Goal: Task Accomplishment & Management: Use online tool/utility

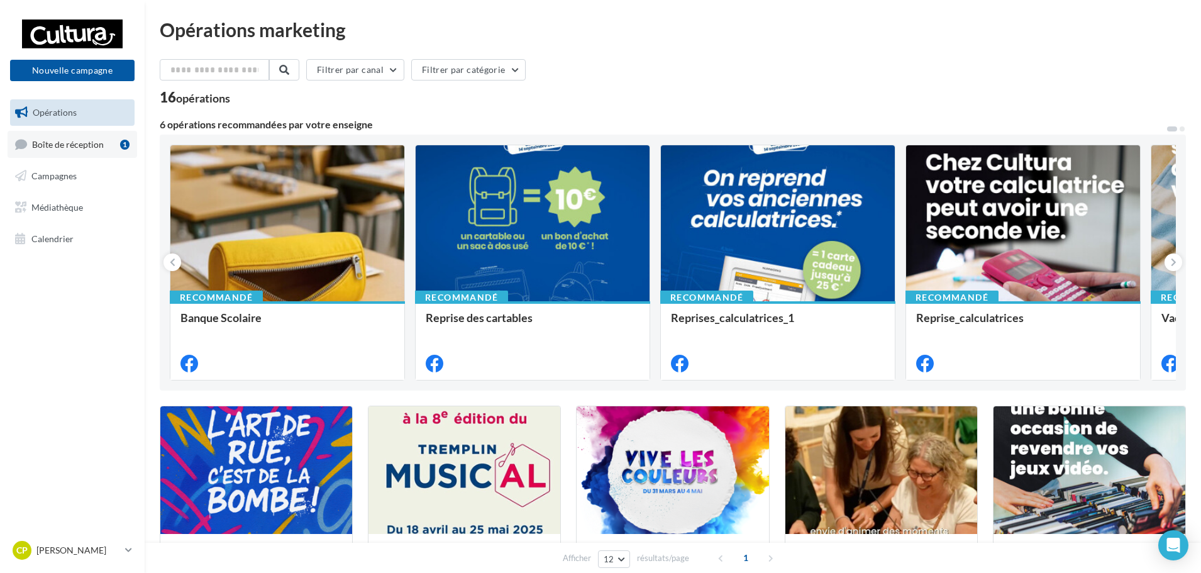
click at [109, 151] on link "Boîte de réception 1" at bounding box center [73, 144] width 130 height 27
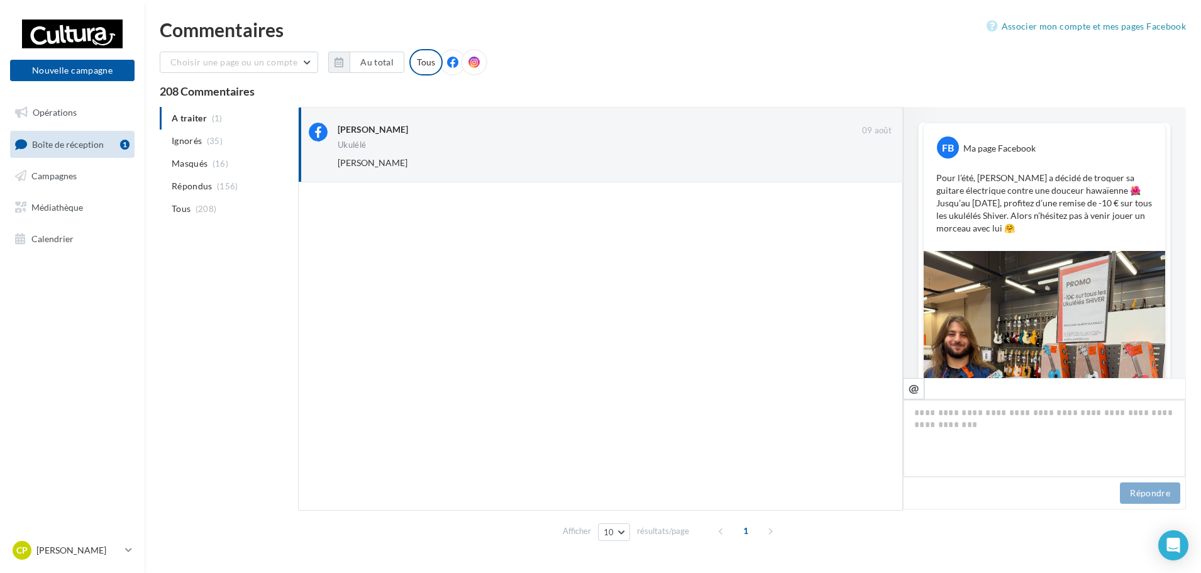
scroll to position [280, 0]
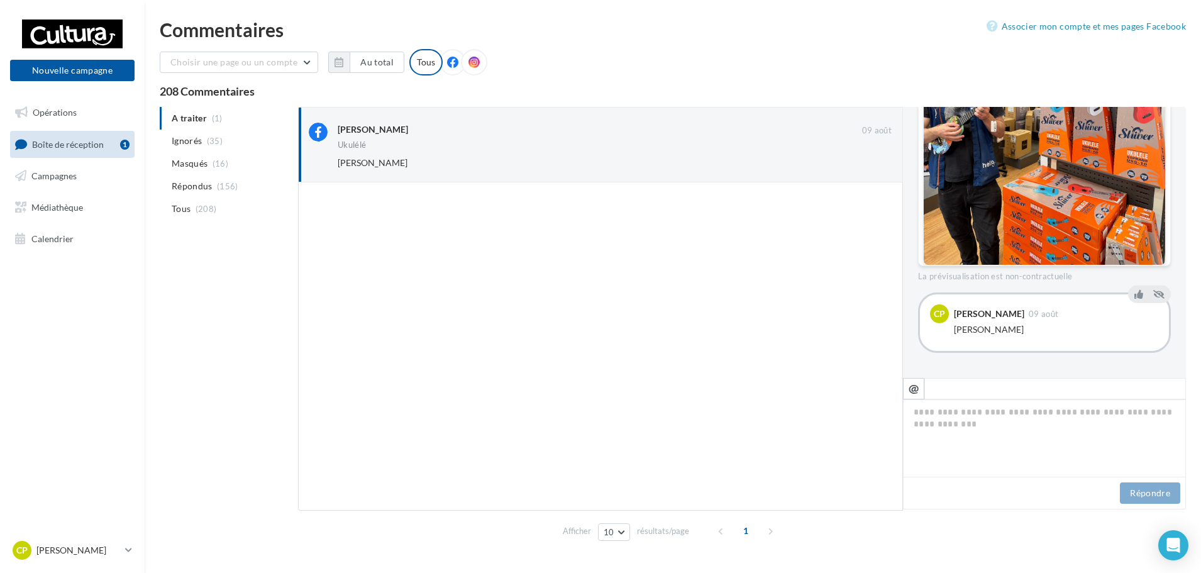
click at [201, 125] on ul "A traiter (1) Ignorés (35) Masqués (16) Répondus (156) Tous (208)" at bounding box center [226, 163] width 133 height 113
click at [97, 186] on link "Campagnes" at bounding box center [73, 176] width 130 height 26
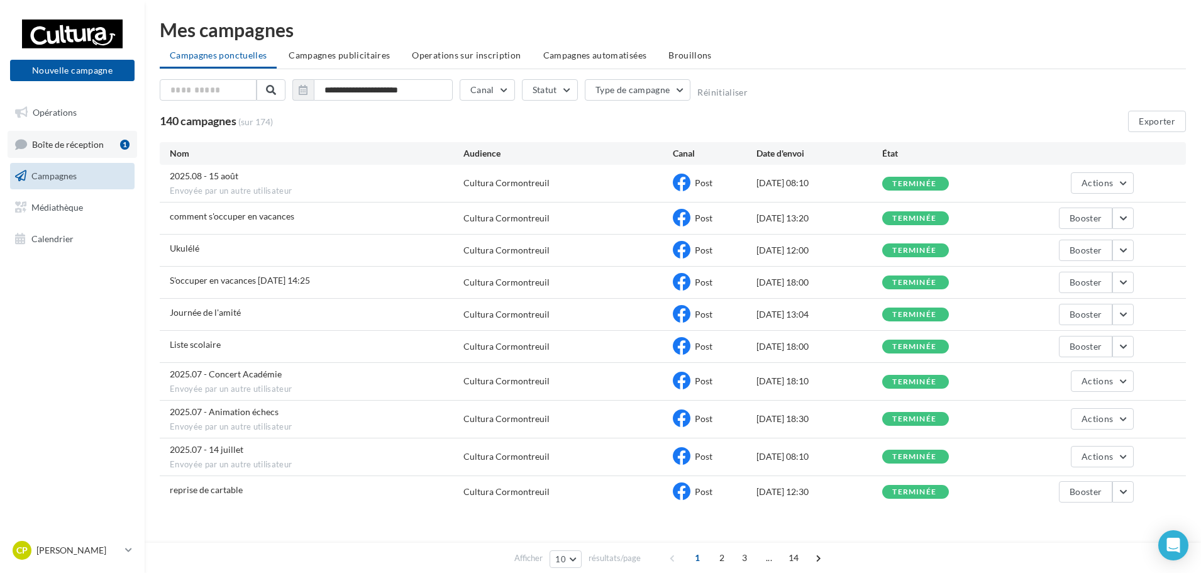
click at [122, 151] on div "1" at bounding box center [127, 144] width 14 height 18
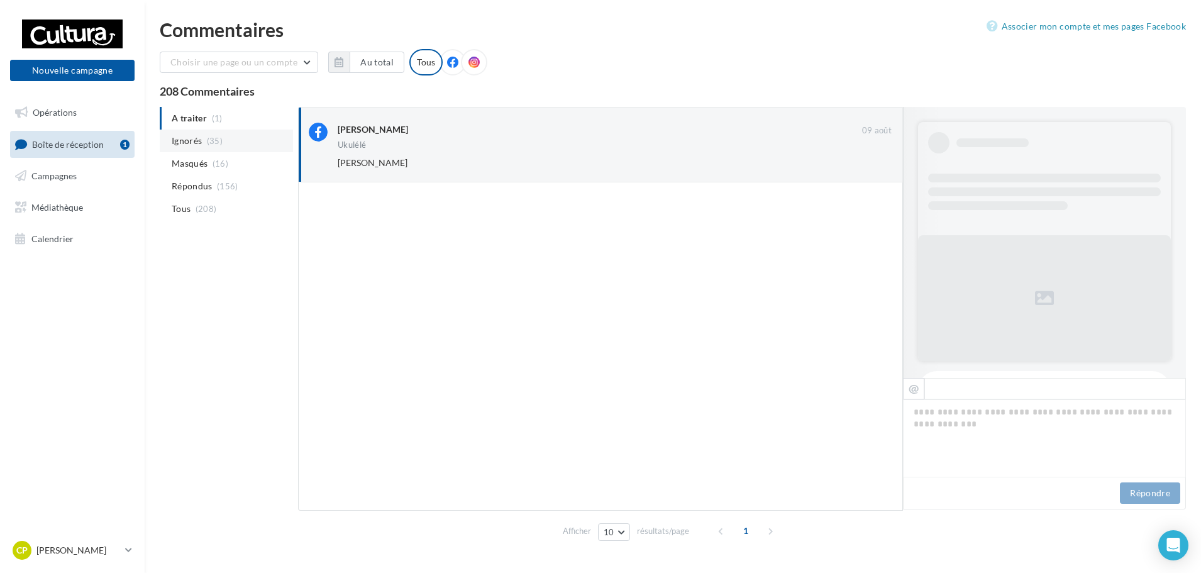
click at [179, 145] on span "Ignorés" at bounding box center [187, 141] width 30 height 13
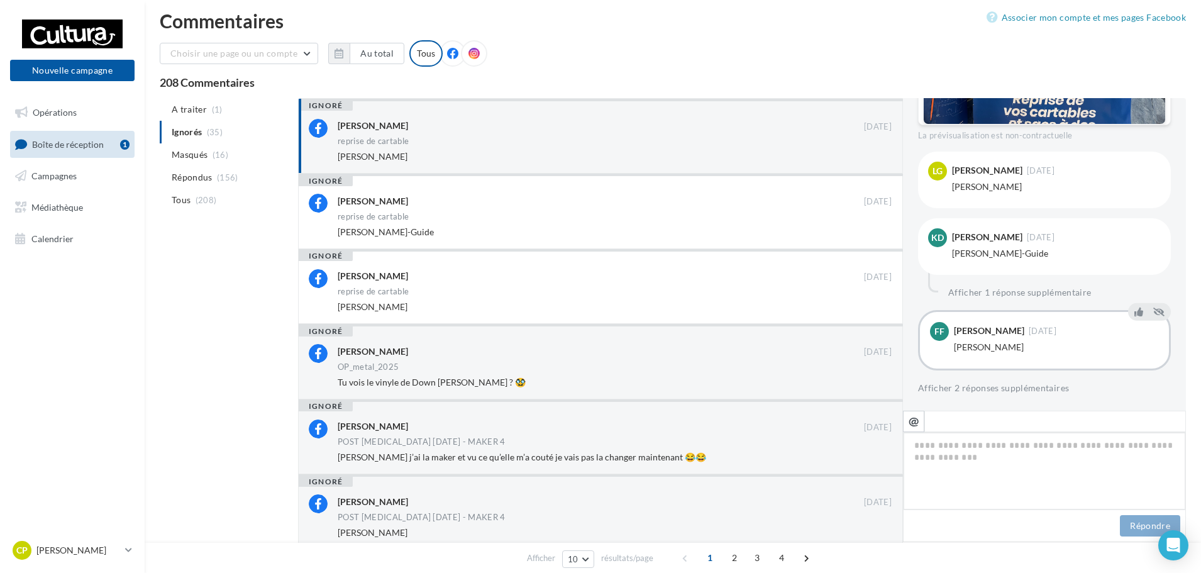
scroll to position [8, 0]
click at [228, 152] on li "Masqués (16)" at bounding box center [226, 155] width 133 height 23
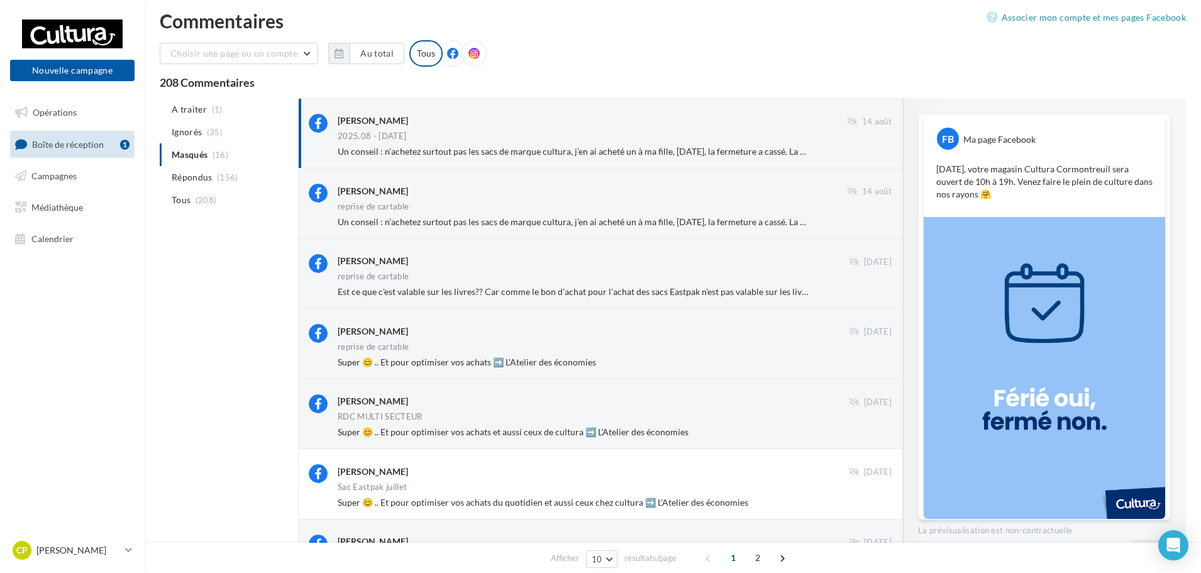
scroll to position [165, 0]
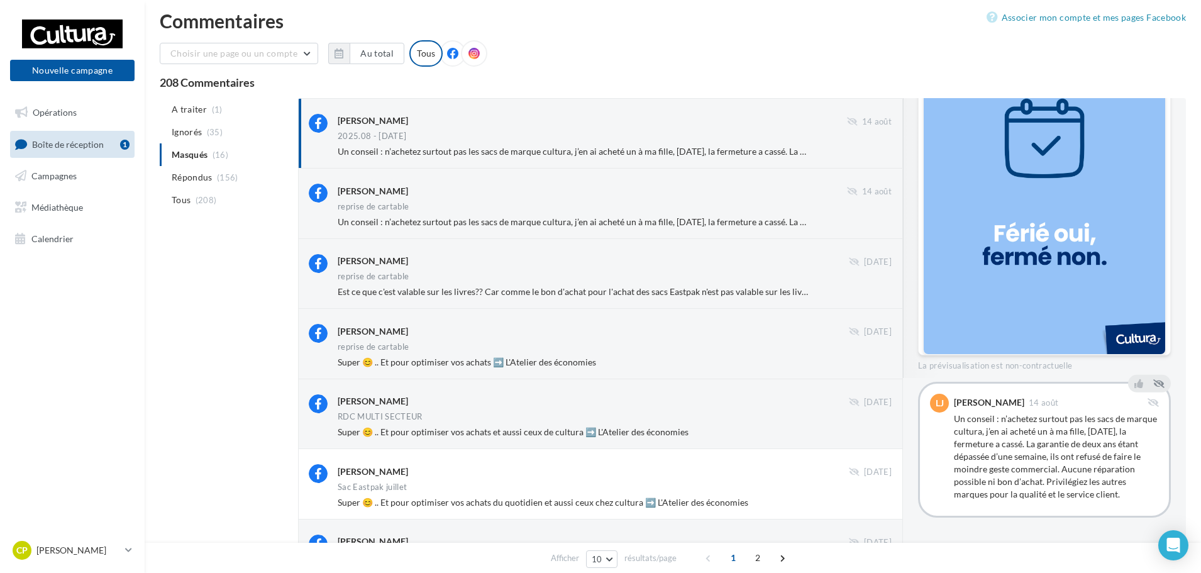
click at [545, 136] on div "2025.08 - 15 août" at bounding box center [615, 137] width 554 height 11
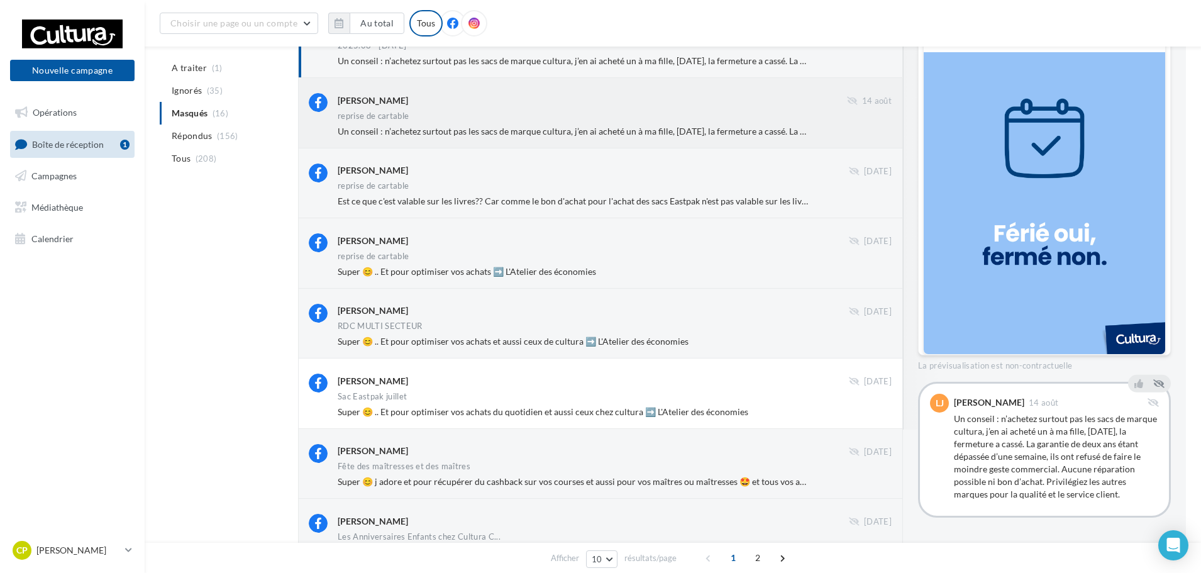
scroll to position [72, 0]
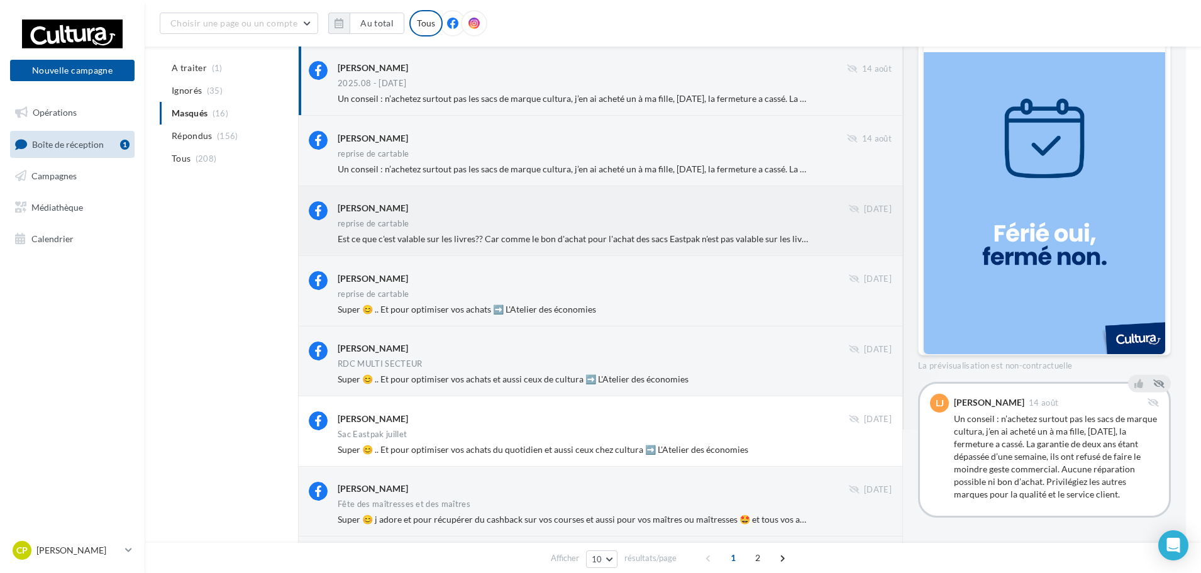
click at [679, 220] on div "reprise de cartable" at bounding box center [615, 225] width 554 height 11
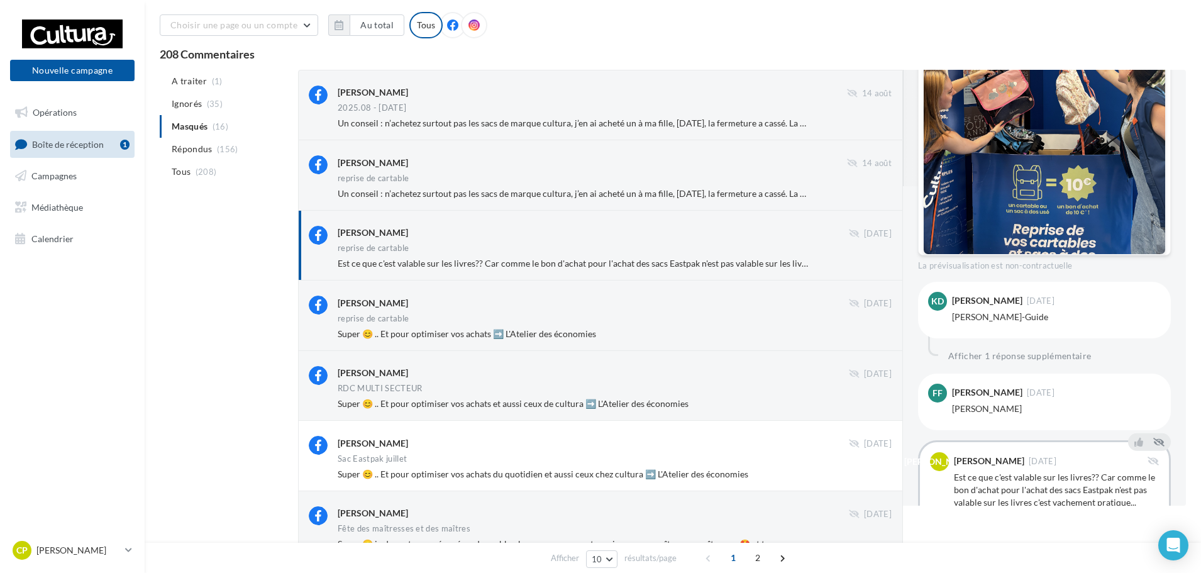
scroll to position [0, 0]
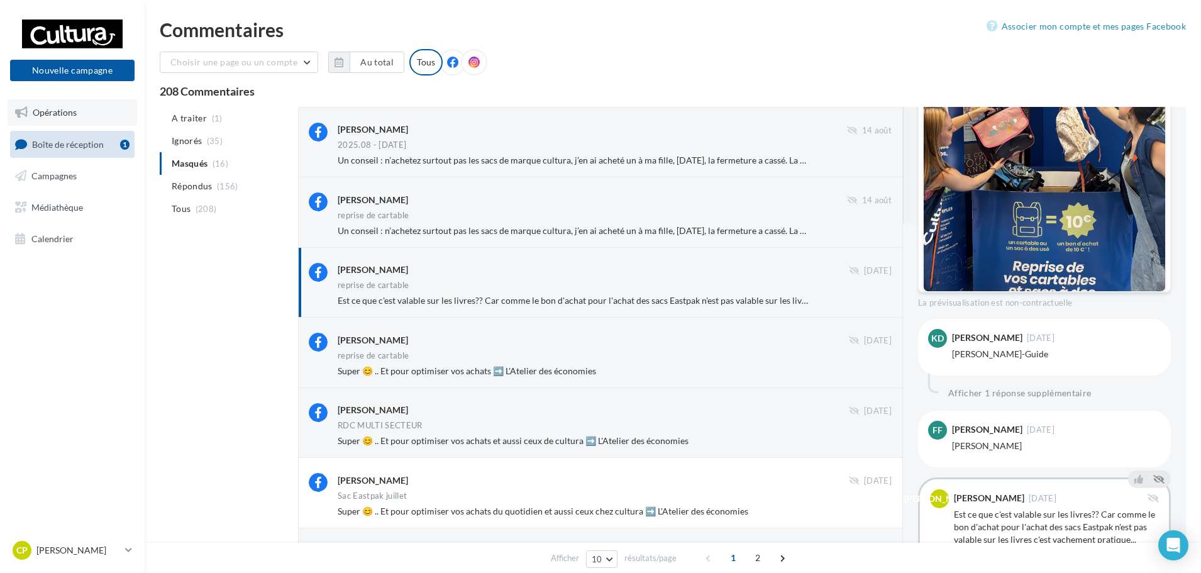
click at [105, 114] on link "Opérations" at bounding box center [73, 112] width 130 height 26
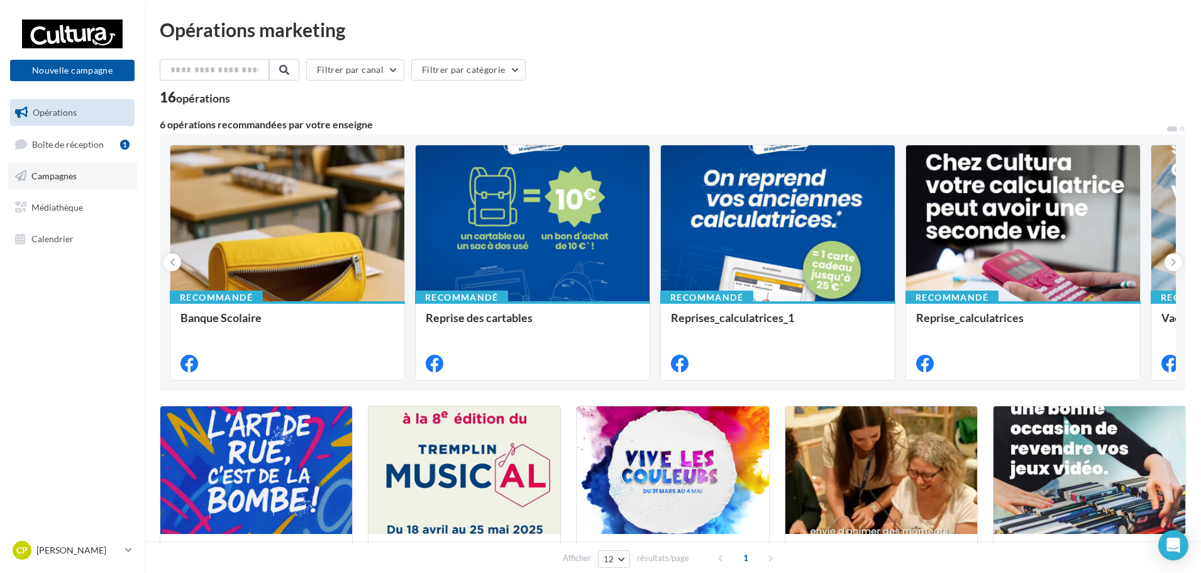
click at [96, 165] on link "Campagnes" at bounding box center [73, 176] width 130 height 26
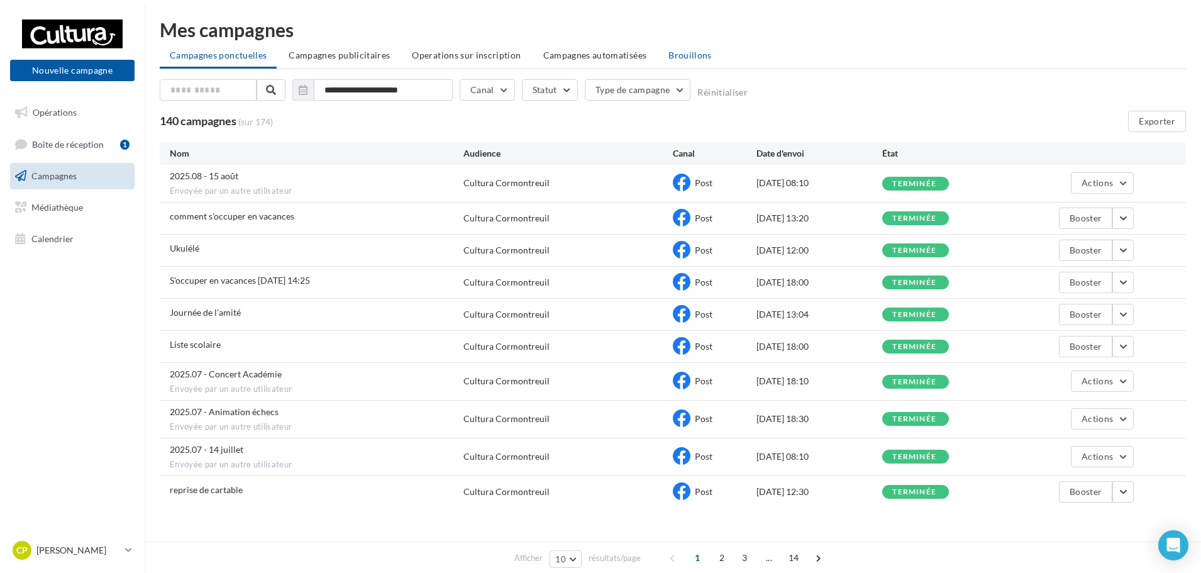
click at [672, 52] on span "Brouillons" at bounding box center [690, 55] width 43 height 11
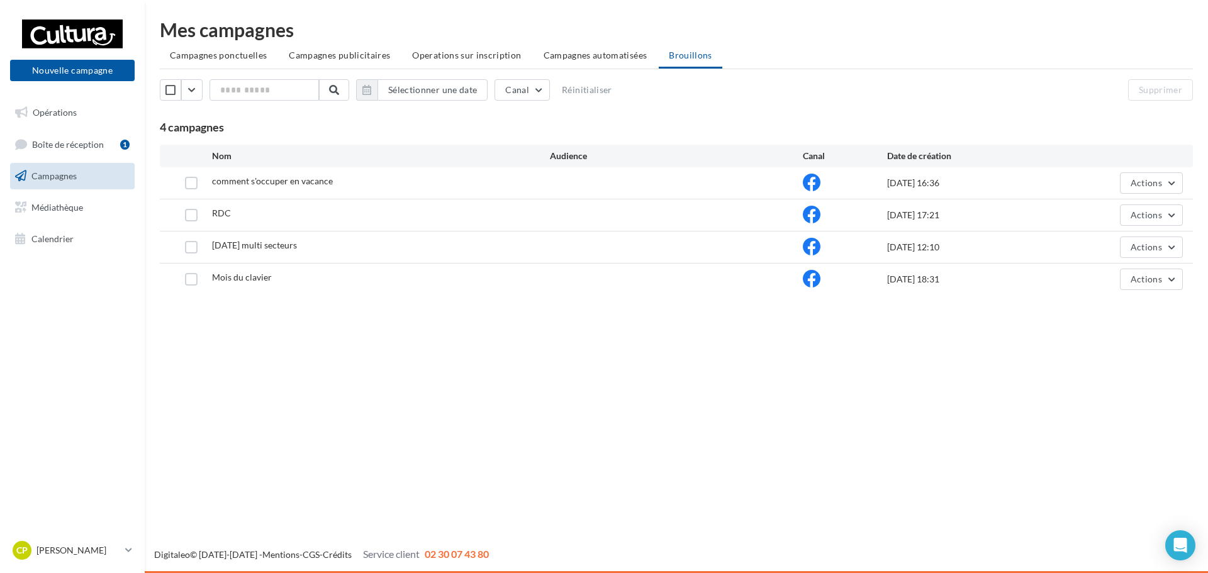
click at [375, 179] on div "comment s'occuper en vacance" at bounding box center [381, 183] width 338 height 16
click at [1162, 189] on button "Actions" at bounding box center [1151, 182] width 63 height 21
click at [1092, 220] on button "Editer" at bounding box center [1120, 212] width 126 height 33
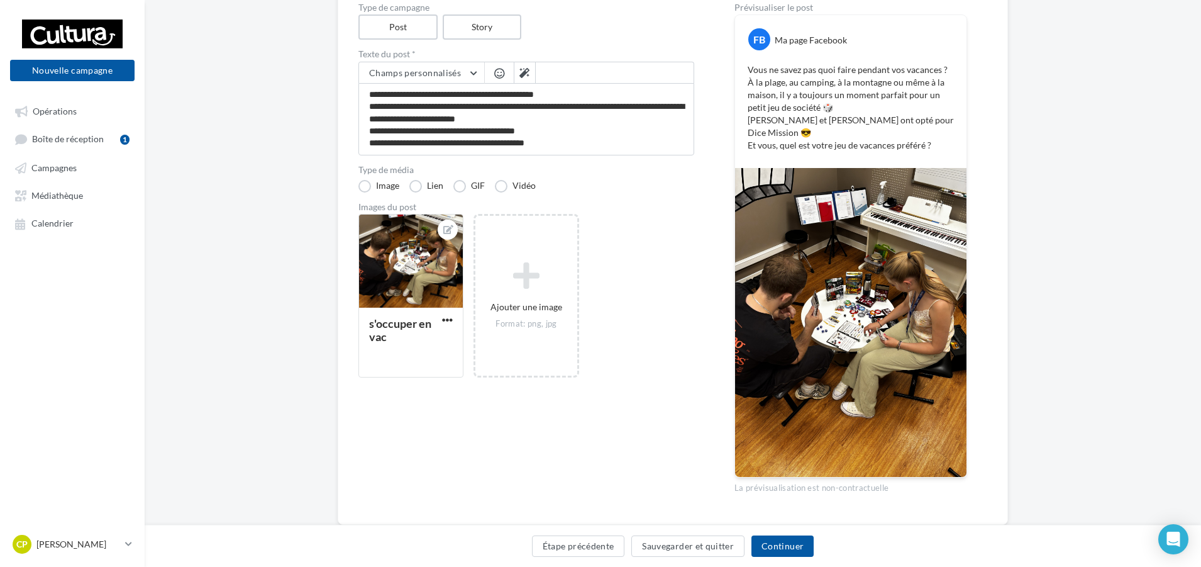
scroll to position [164, 0]
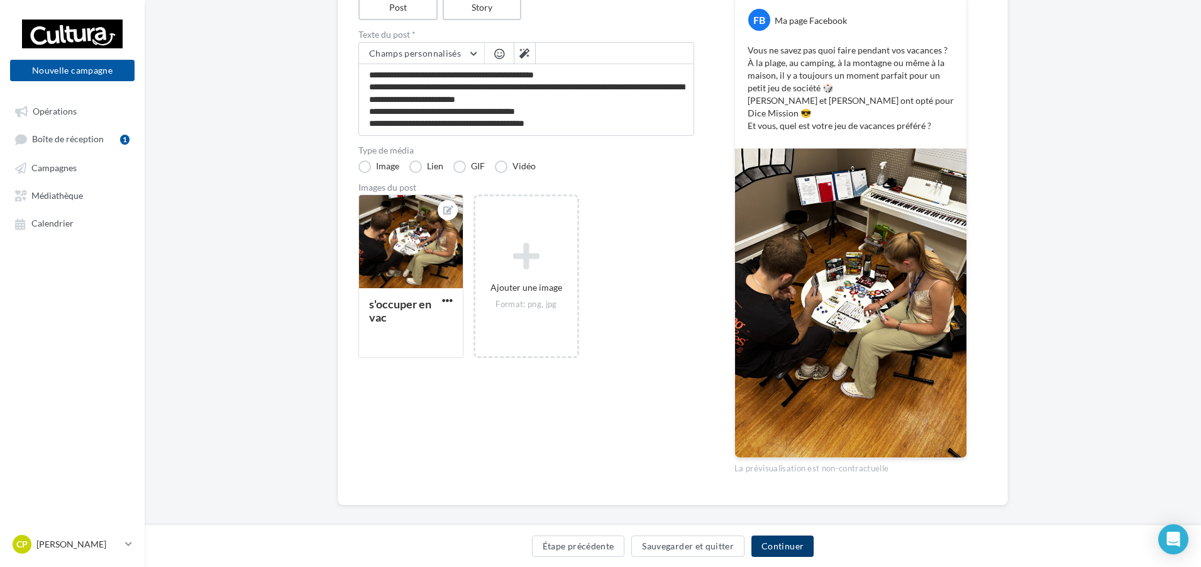
click at [789, 554] on button "Continuer" at bounding box center [783, 545] width 62 height 21
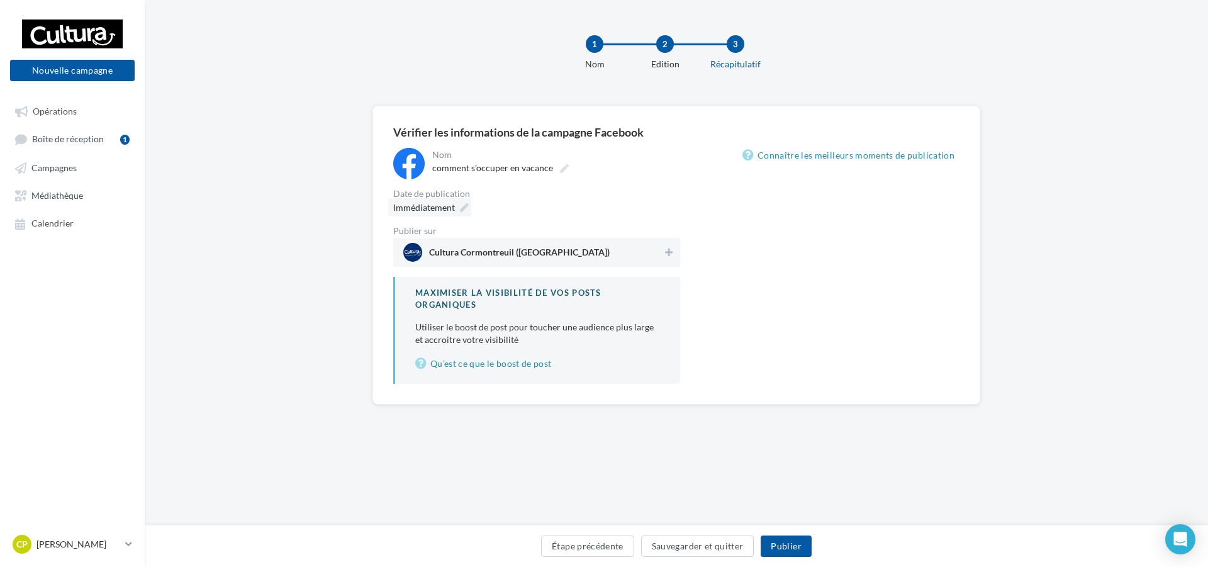
click at [451, 208] on span "Immédiatement" at bounding box center [424, 207] width 62 height 11
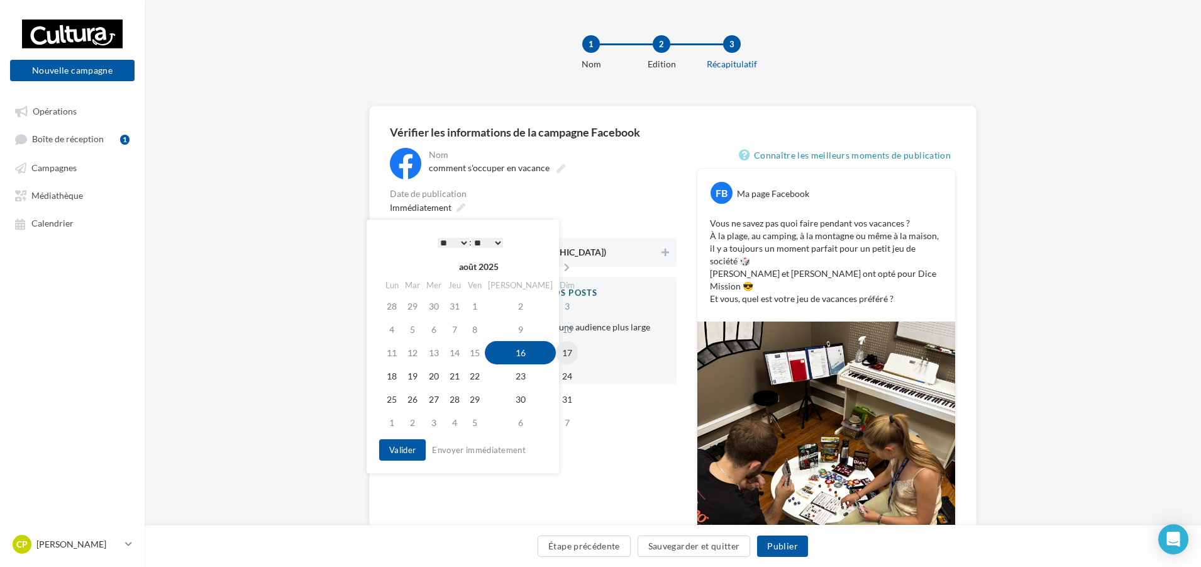
click at [556, 355] on td "17" at bounding box center [567, 352] width 22 height 23
click at [456, 240] on select "* * * * * * * * * * ** ** ** ** ** ** ** ** ** ** ** ** ** **" at bounding box center [450, 243] width 31 height 10
click at [396, 458] on button "Valider" at bounding box center [399, 449] width 47 height 21
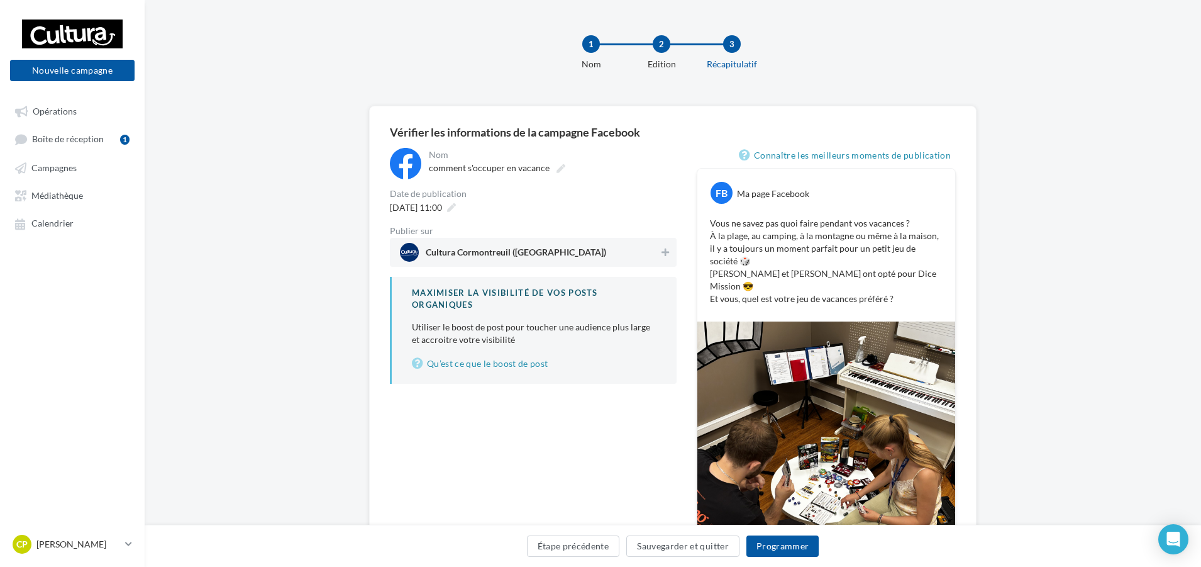
click at [654, 253] on span "Cultura Cormontreuil (Cormontreuil)" at bounding box center [529, 252] width 259 height 19
click at [765, 545] on button "Programmer" at bounding box center [783, 545] width 73 height 21
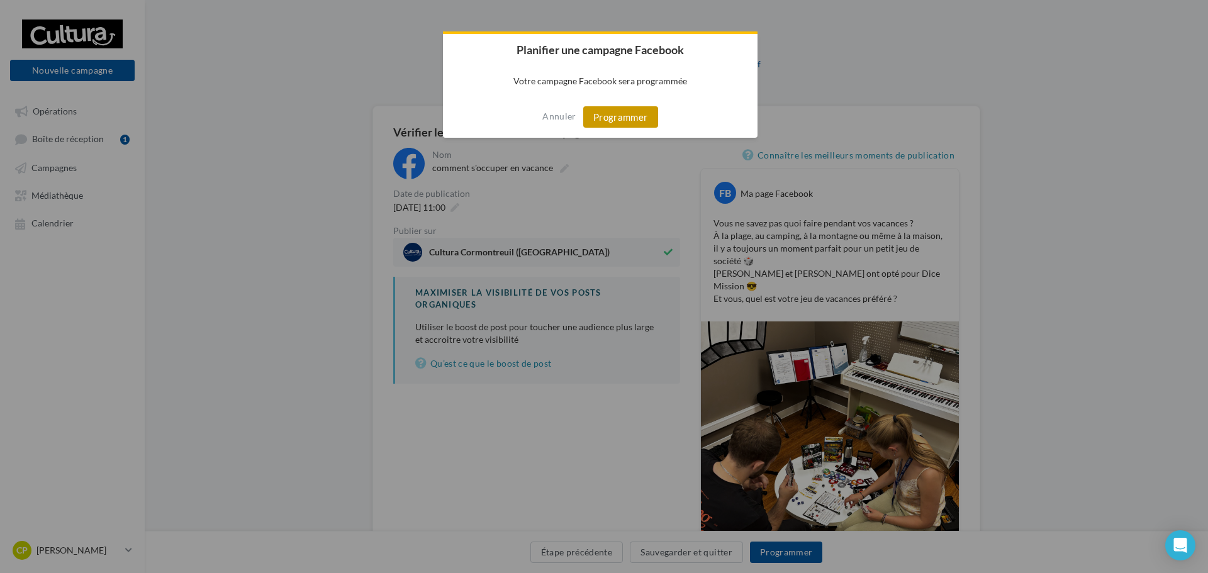
click at [633, 108] on button "Programmer" at bounding box center [620, 116] width 75 height 21
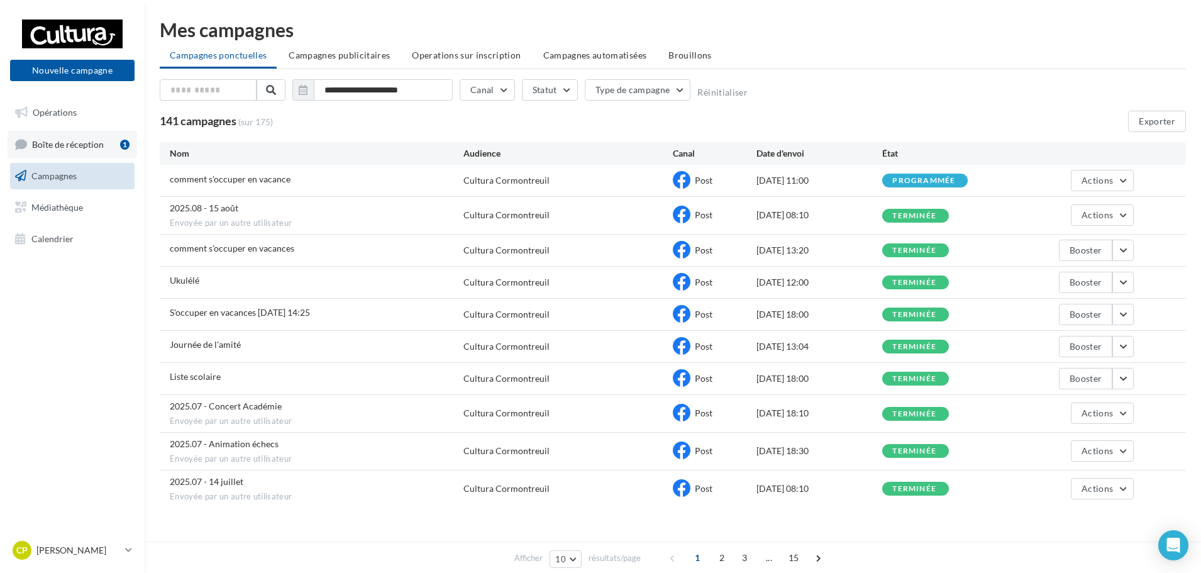
click at [47, 140] on span "Boîte de réception" at bounding box center [68, 143] width 72 height 11
